Goal: Ask a question

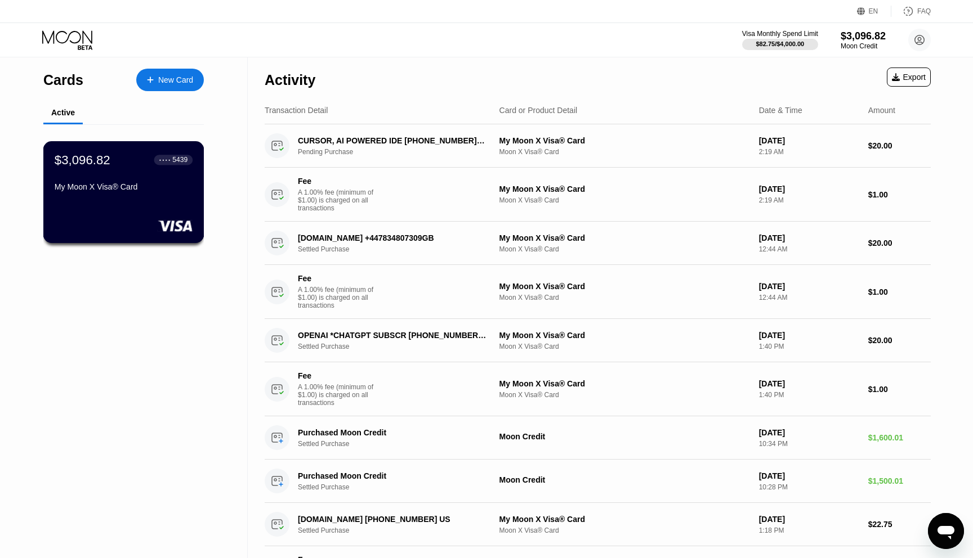
click at [98, 172] on div "$3,096.82 ● ● ● ● 5439 My Moon X Visa® Card" at bounding box center [124, 174] width 138 height 43
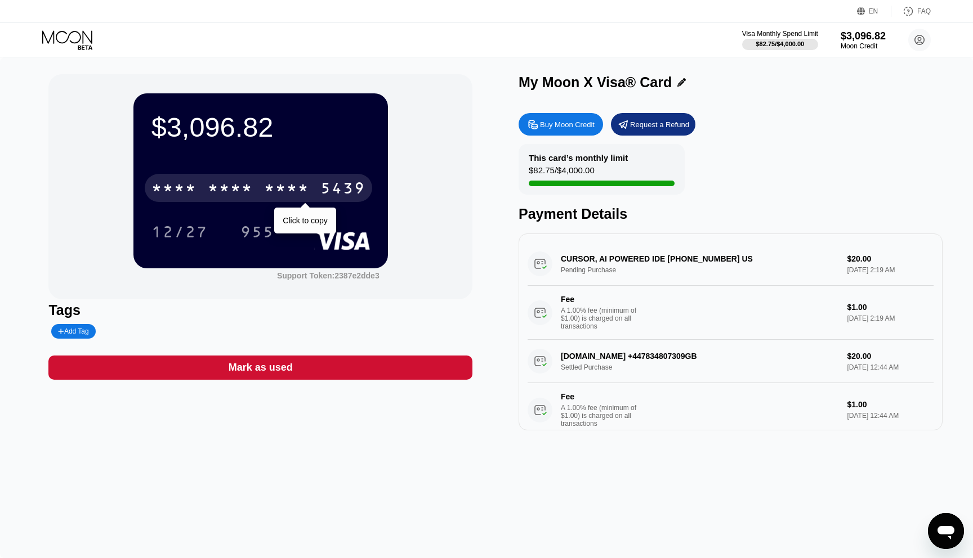
click at [259, 196] on div "* * * * * * * * * * * * 5439" at bounding box center [258, 188] width 227 height 28
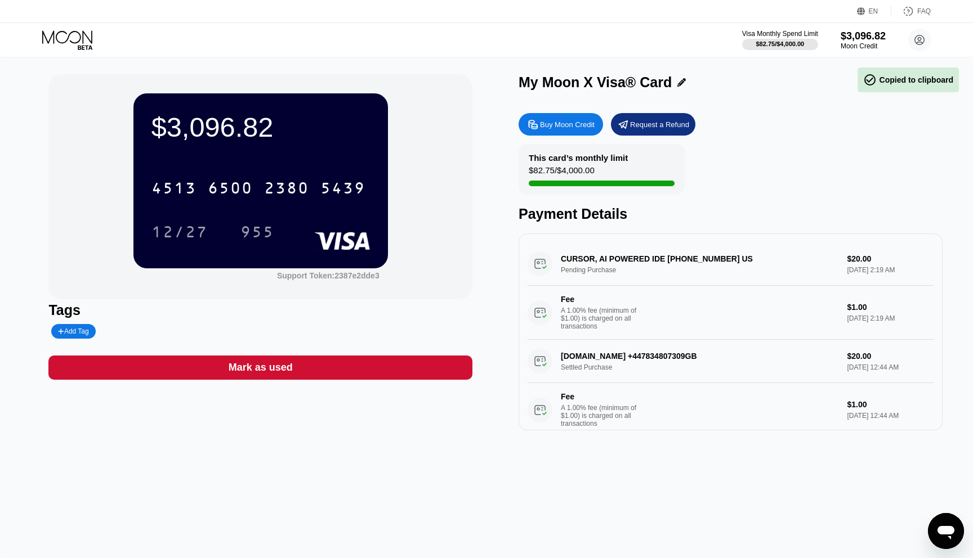
click at [216, 231] on div "12/27" at bounding box center [187, 232] width 73 height 28
click at [192, 232] on div "12/27" at bounding box center [179, 234] width 56 height 18
click at [258, 219] on div "955" at bounding box center [257, 232] width 51 height 28
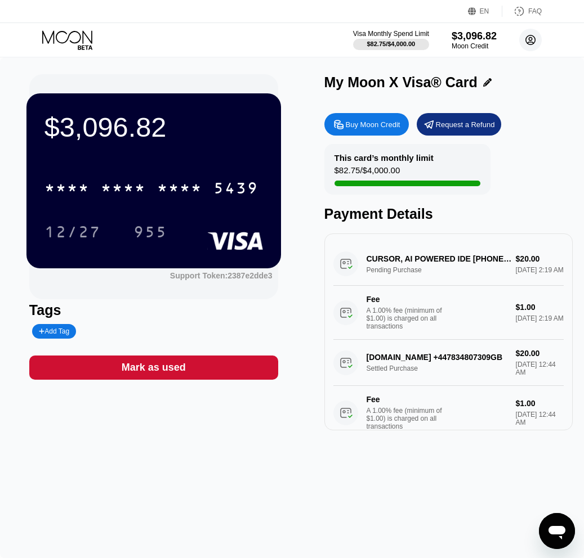
click at [527, 41] on circle at bounding box center [530, 40] width 23 height 23
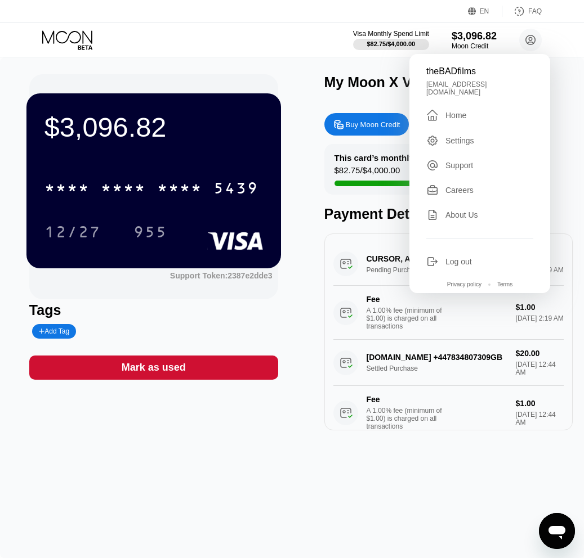
click at [167, 122] on div "$3,096.82" at bounding box center [153, 127] width 218 height 32
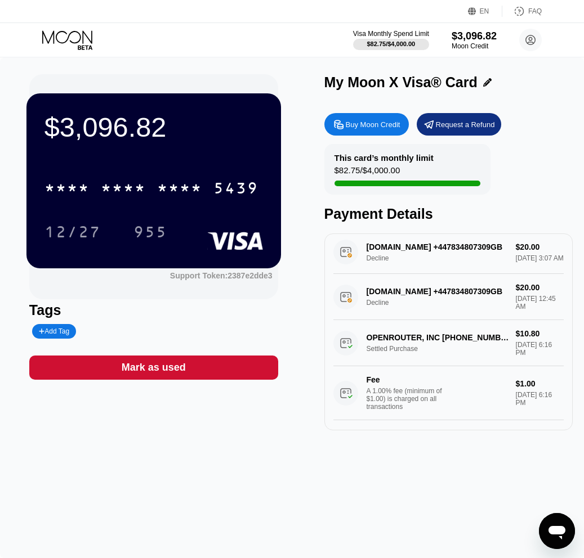
scroll to position [983, 0]
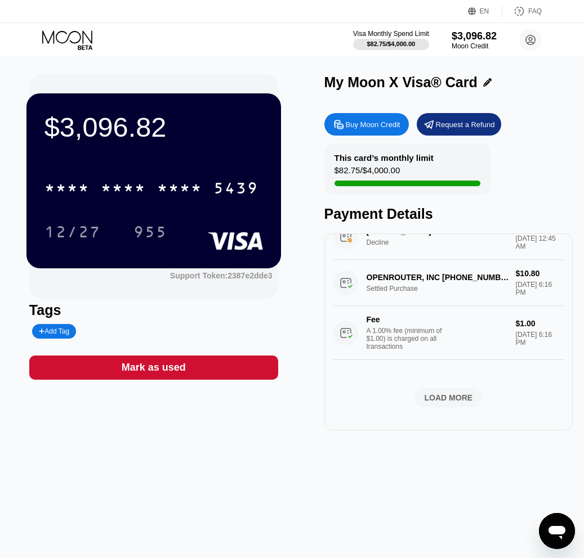
click at [561, 526] on icon "Open messaging window" at bounding box center [556, 533] width 17 height 14
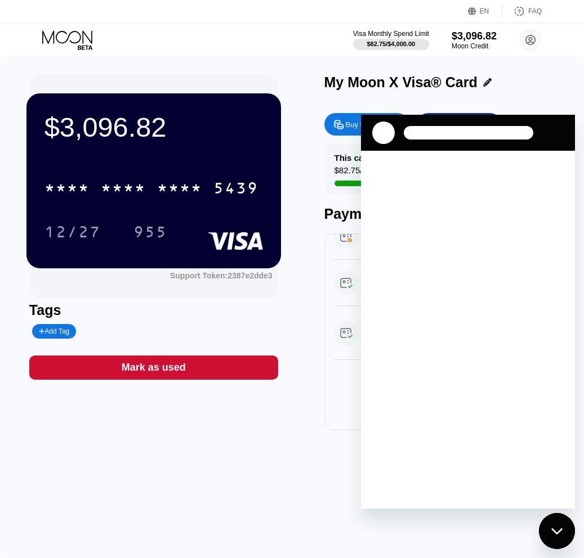
scroll to position [0, 0]
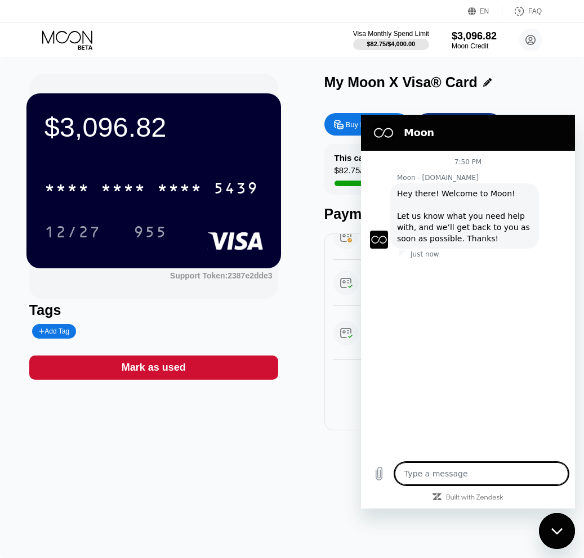
type textarea "x"
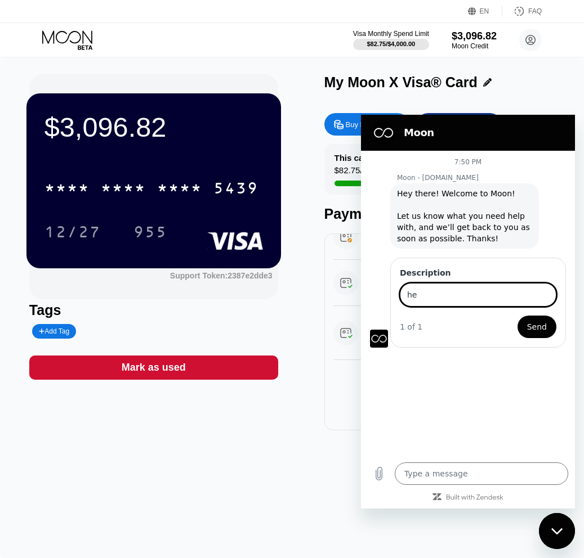
type input "h"
click at [486, 297] on input "Good after" at bounding box center [478, 295] width 156 height 24
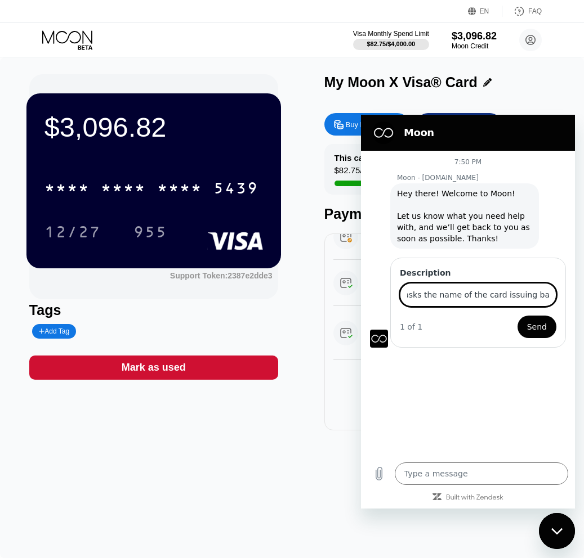
type input "Hello! May I ask if the payment provider asks the name of the card issuing bank…"
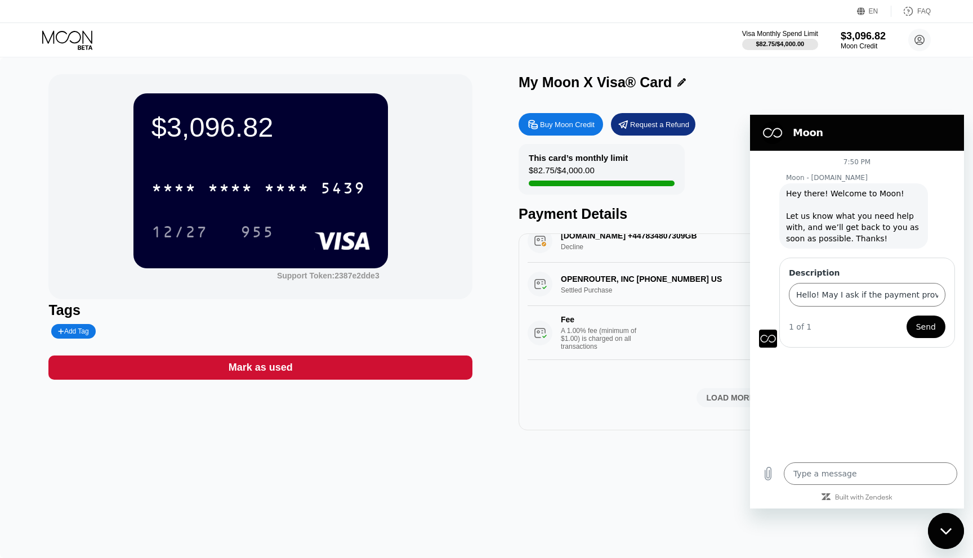
scroll to position [946, 0]
click at [583, 75] on div "My Moon X Visa® Card" at bounding box center [730, 82] width 424 height 16
click at [583, 527] on div "Close messaging window" at bounding box center [946, 531] width 34 height 34
type textarea "x"
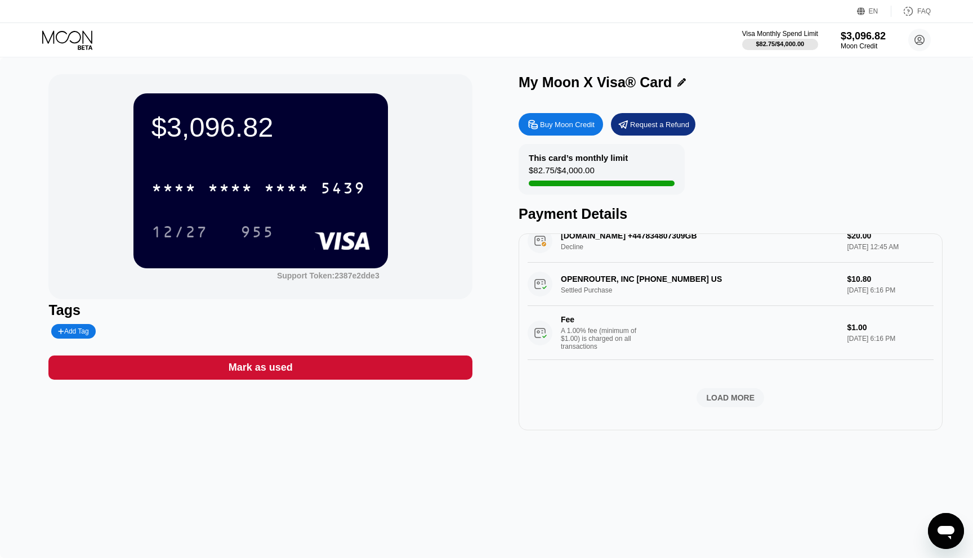
click at [66, 35] on icon at bounding box center [68, 40] width 52 height 20
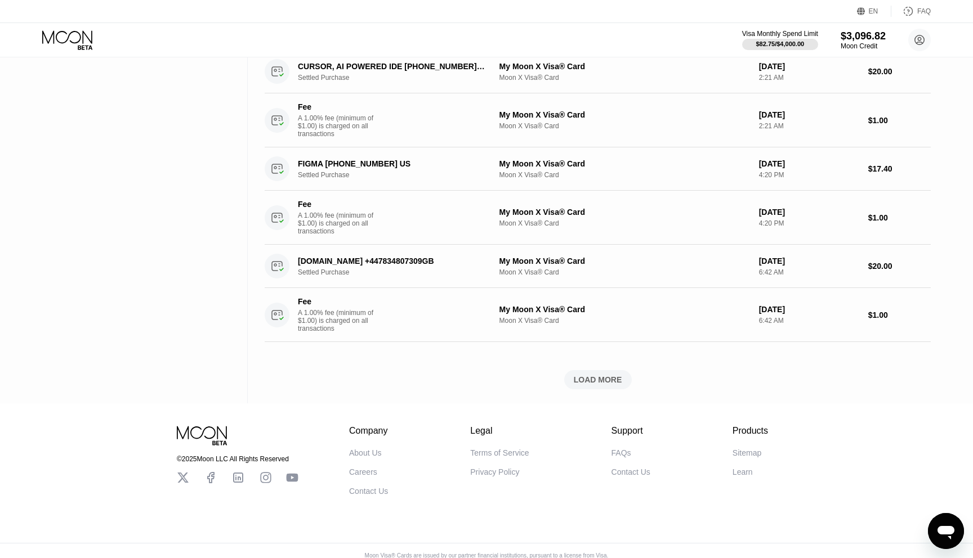
scroll to position [803, 0]
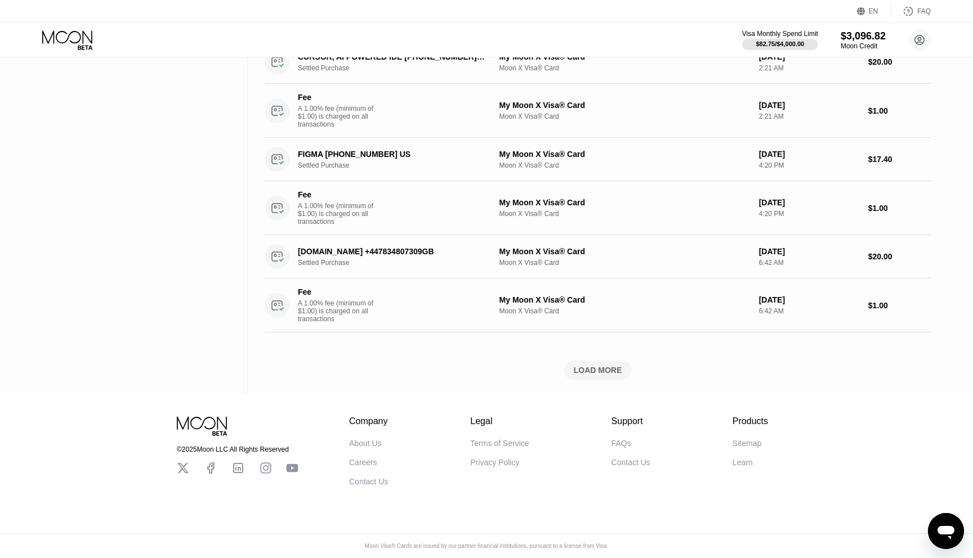
click at [505, 441] on div "Terms of Service" at bounding box center [499, 443] width 59 height 9
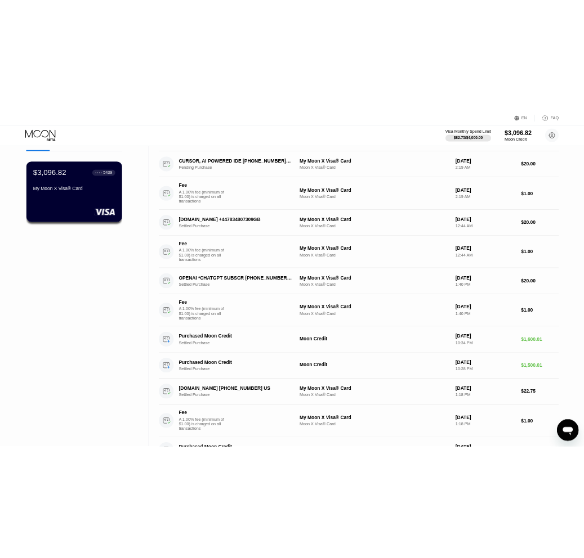
scroll to position [0, 0]
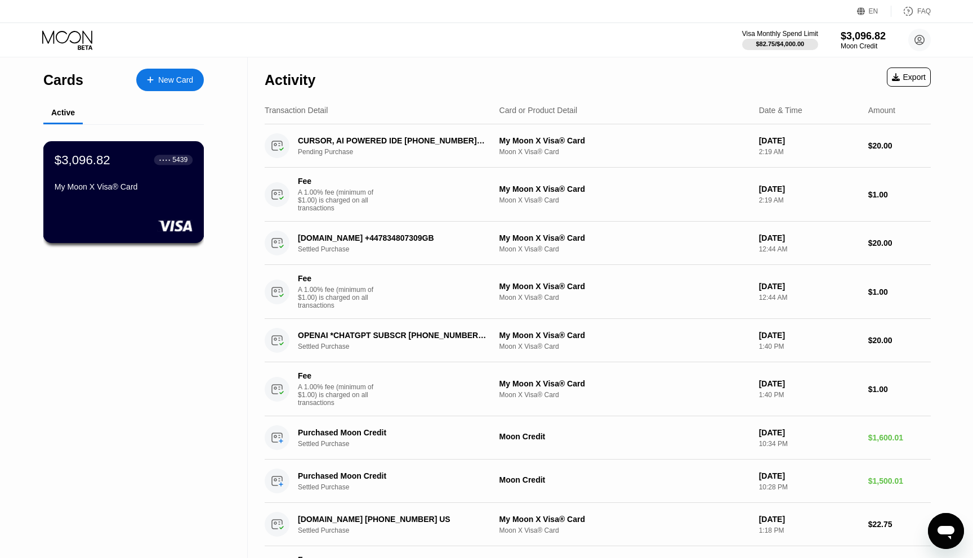
click at [111, 193] on div "My Moon X Visa® Card" at bounding box center [124, 189] width 138 height 14
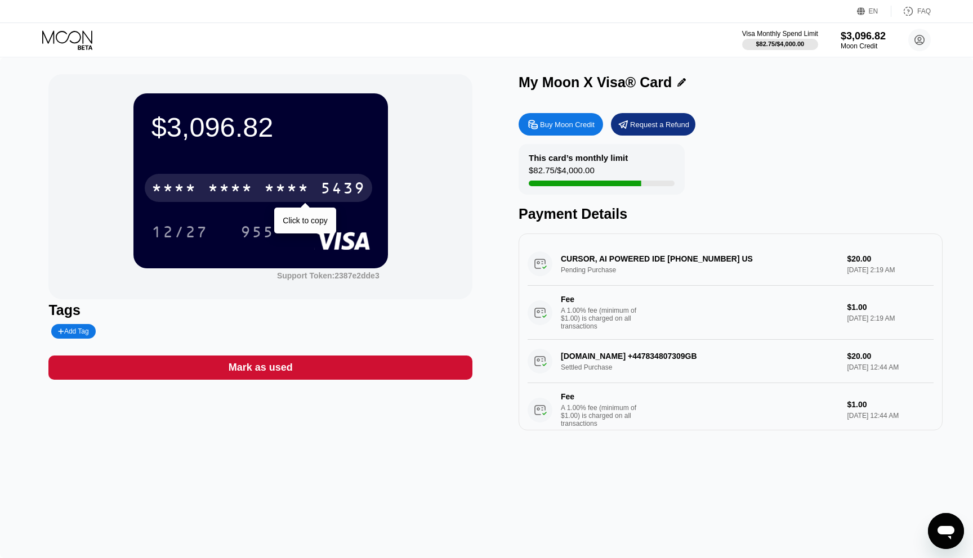
click at [182, 194] on div "* * * *" at bounding box center [173, 190] width 45 height 18
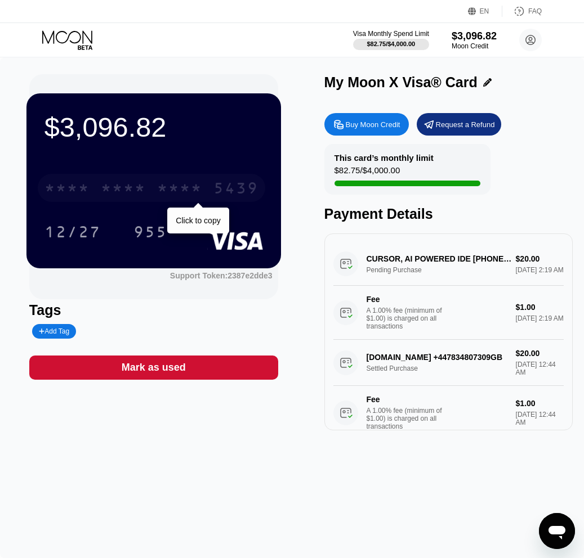
click at [71, 188] on div "* * * *" at bounding box center [66, 190] width 45 height 18
